Goal: Information Seeking & Learning: Learn about a topic

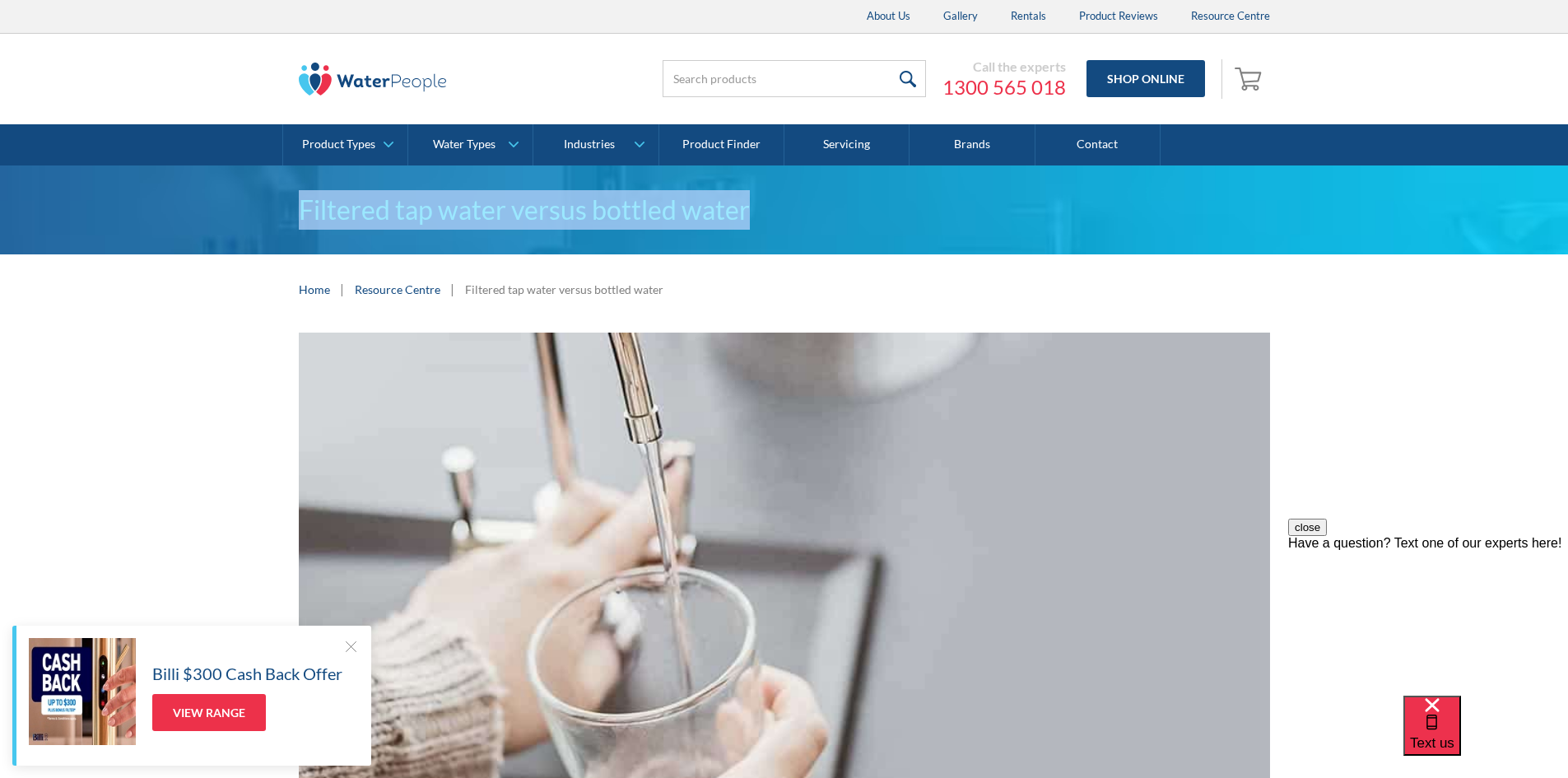
drag, startPoint x: 259, startPoint y: 194, endPoint x: 814, endPoint y: 221, distance: 555.7
click at [814, 221] on div "Filtered tap water versus bottled water" at bounding box center [784, 209] width 1568 height 88
copy h1 "Filtered tap water versus bottled water"
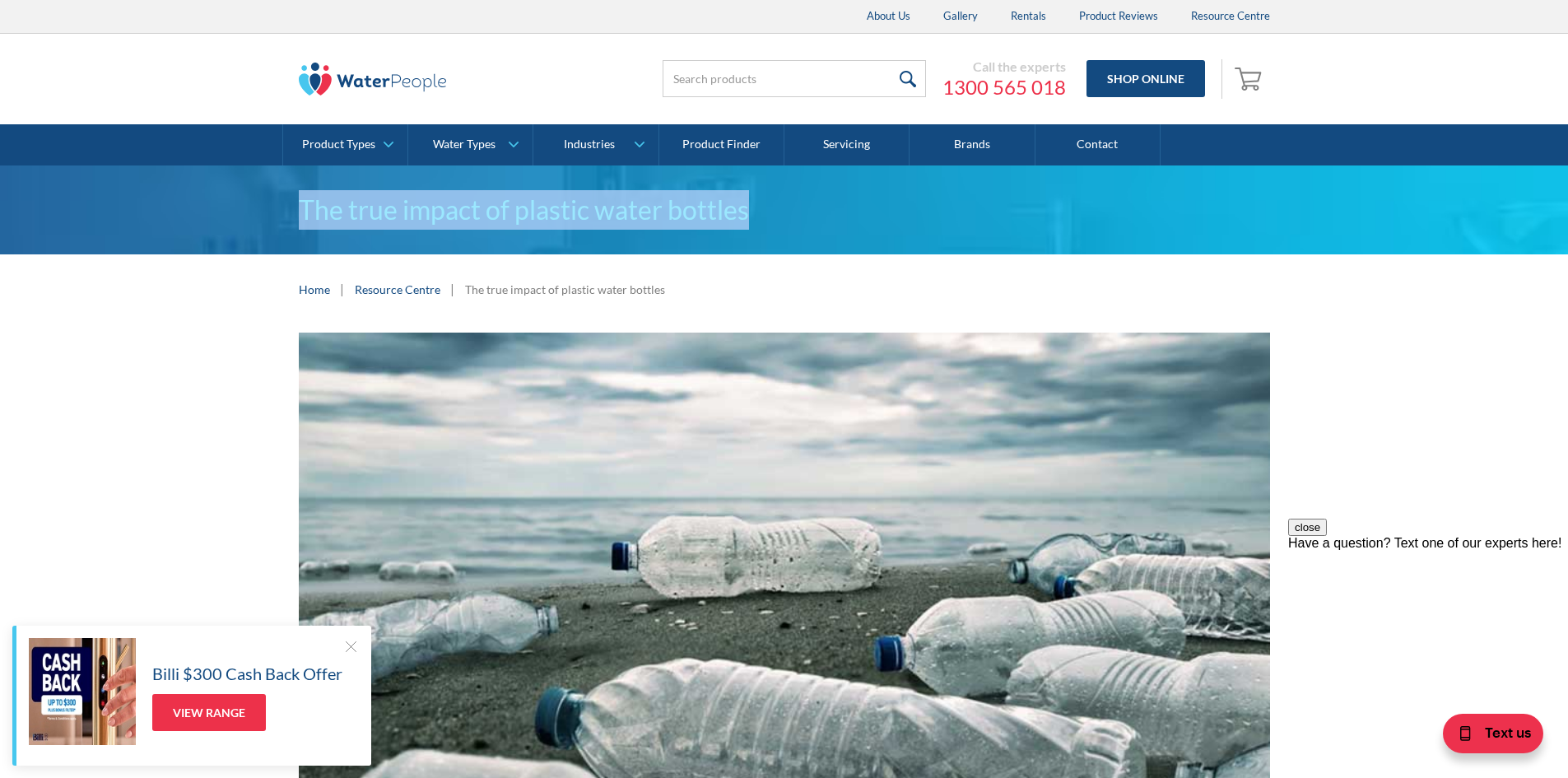
drag, startPoint x: 268, startPoint y: 207, endPoint x: 823, endPoint y: 208, distance: 555.0
click at [823, 208] on div "The true impact of plastic water bottles" at bounding box center [784, 209] width 1568 height 88
copy h1 "The true impact of plastic water bottles"
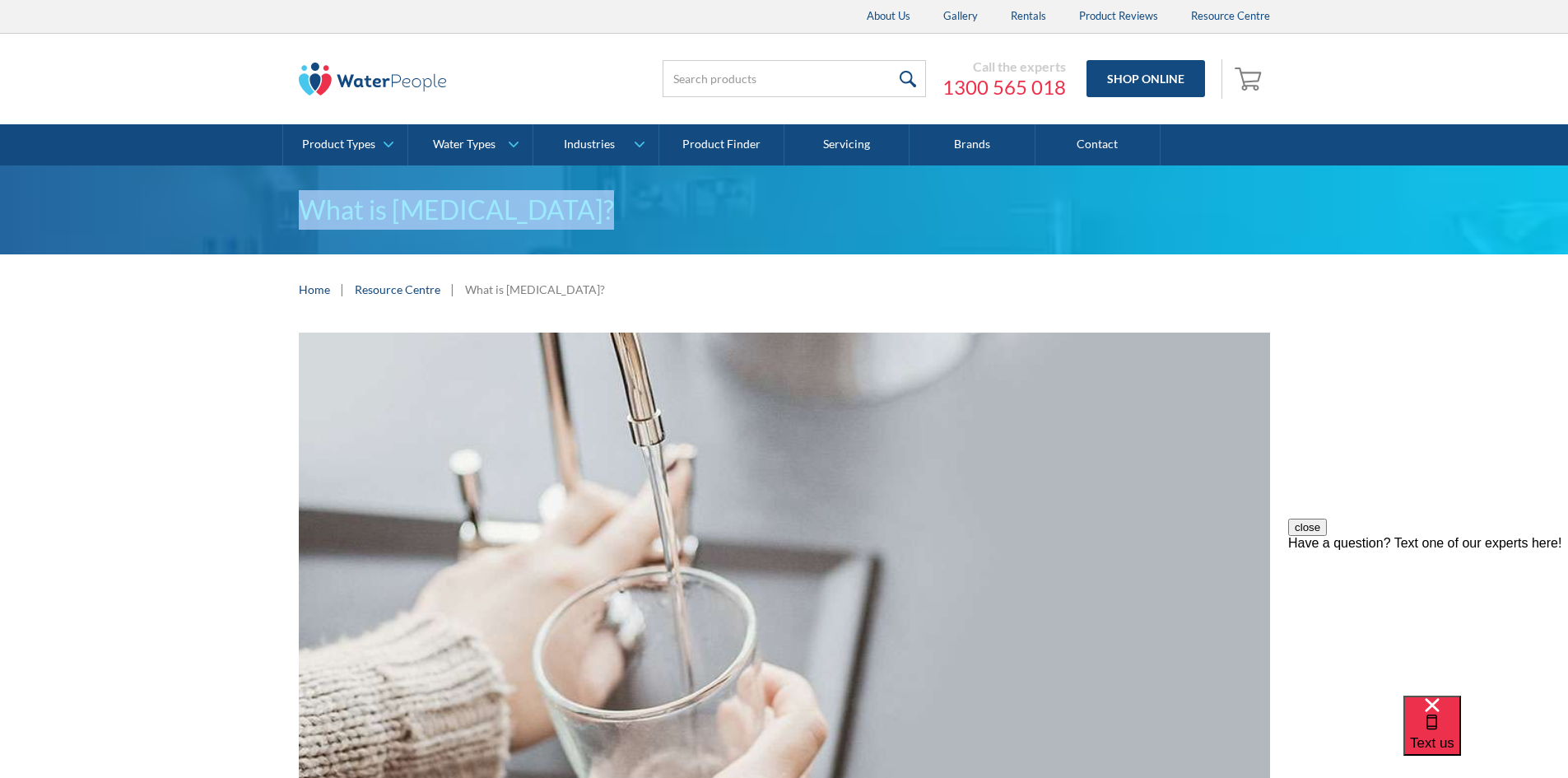
drag, startPoint x: 260, startPoint y: 208, endPoint x: 587, endPoint y: 213, distance: 327.0
click at [587, 213] on div "What is purified water?" at bounding box center [784, 209] width 1568 height 88
copy h1 "What is purified water?"
